Goal: Task Accomplishment & Management: Manage account settings

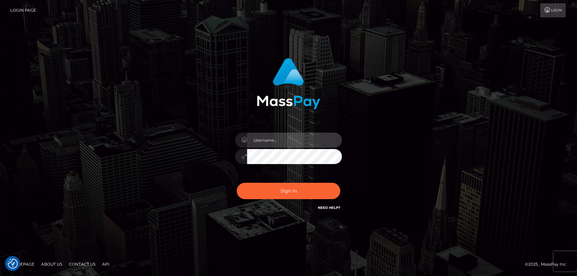
type input "hello.feetfinder"
click at [305, 137] on input "hello.feetfinder" at bounding box center [294, 140] width 95 height 15
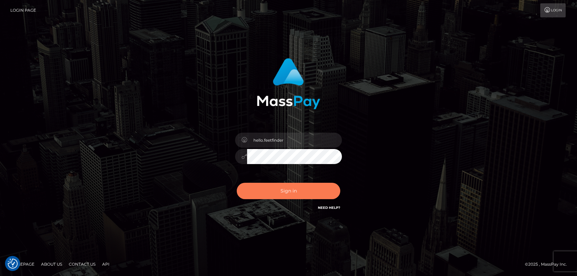
click at [308, 197] on button "Sign in" at bounding box center [289, 191] width 104 height 16
type input "hello.feetfinder"
click at [300, 186] on button "Sign in" at bounding box center [289, 191] width 104 height 16
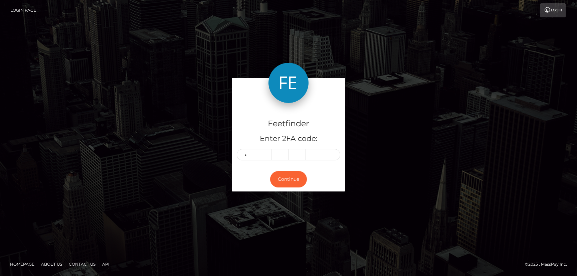
type input "1"
type input "8"
type input "1"
type input "6"
type input "1"
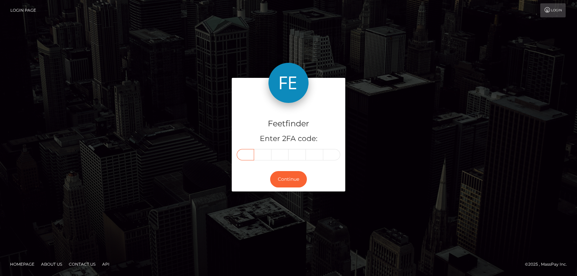
type input "1"
type input "8"
type input "1"
type input "6"
type input "5"
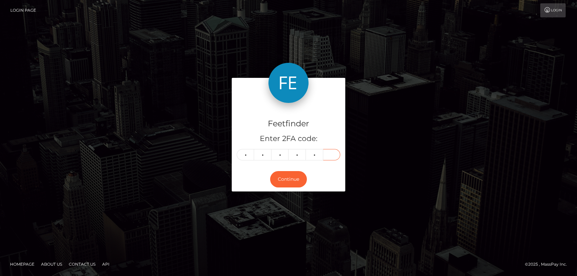
type input "1"
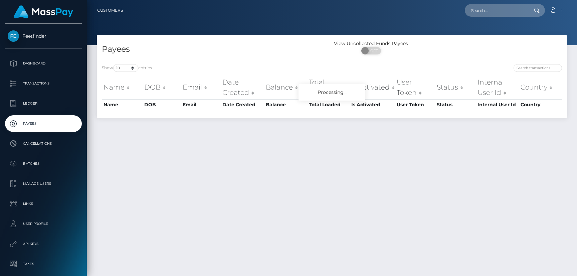
click at [532, 68] on input "search" at bounding box center [538, 68] width 48 height 8
type input "6f929f3b-a358-11f0-bd75-060e06e9f077"
